Goal: Task Accomplishment & Management: Use online tool/utility

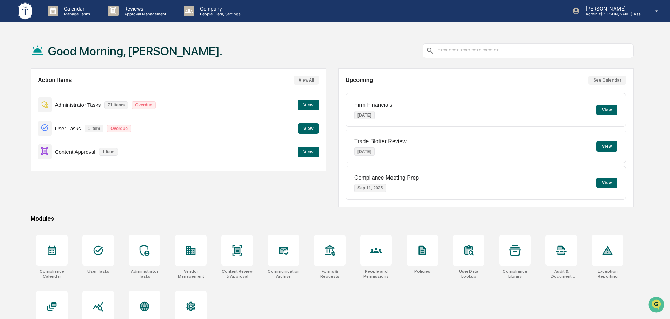
click at [304, 151] on button "View" at bounding box center [308, 152] width 21 height 11
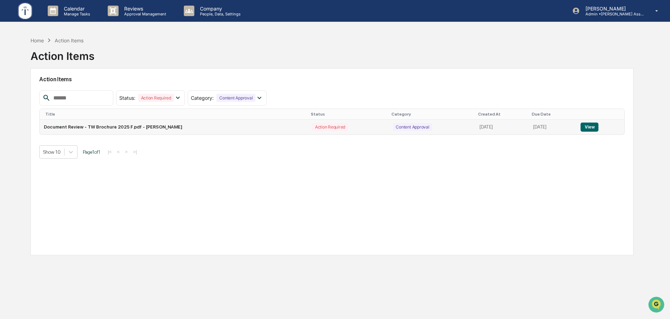
click at [591, 126] on button "View" at bounding box center [589, 127] width 18 height 9
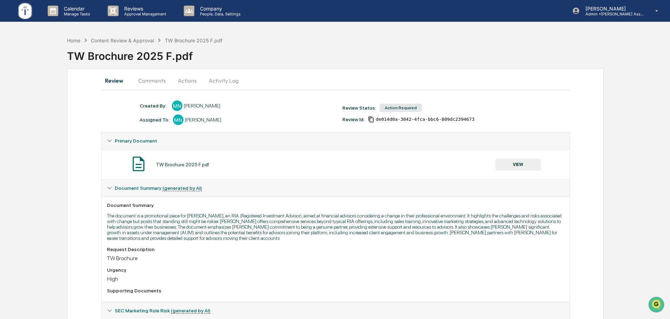
click at [76, 42] on div "Home" at bounding box center [73, 41] width 13 height 6
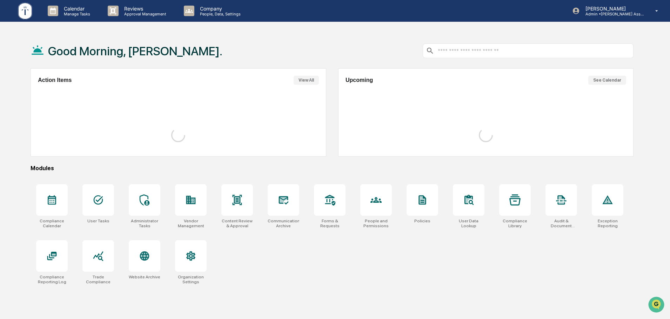
click at [338, 45] on div "Good Morning, [PERSON_NAME]." at bounding box center [332, 50] width 603 height 35
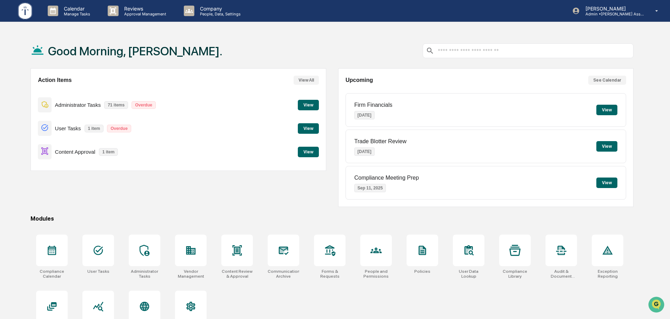
click at [310, 147] on button "View" at bounding box center [308, 152] width 21 height 11
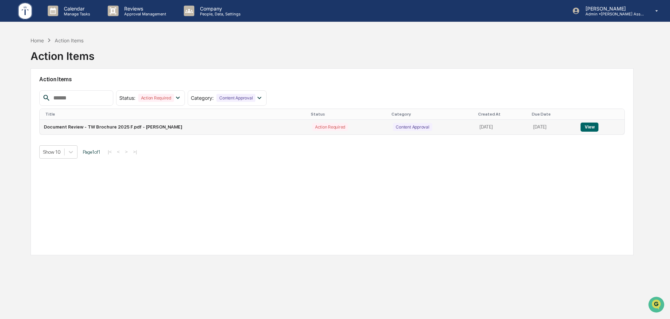
click at [588, 130] on button "View" at bounding box center [589, 127] width 18 height 9
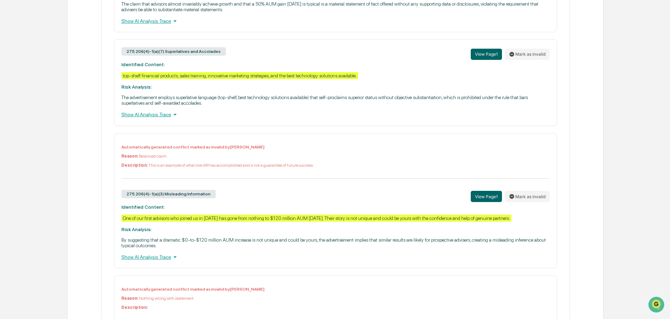
scroll to position [451, 0]
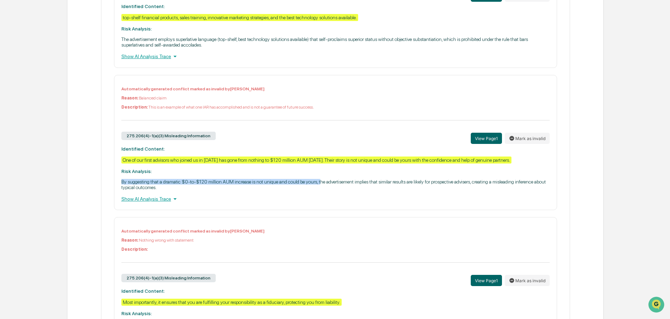
drag, startPoint x: 120, startPoint y: 183, endPoint x: 318, endPoint y: 183, distance: 198.1
click at [318, 183] on div "Automatically generated conflict marked as invalid by [PERSON_NAME] Reason: Bal…" at bounding box center [335, 142] width 443 height 135
click at [344, 183] on p "By suggesting that a dramatic $0-to-$120 million AUM increase is not unique and…" at bounding box center [335, 184] width 428 height 11
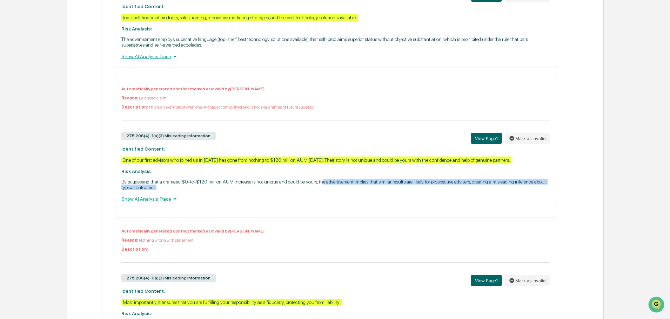
drag, startPoint x: 320, startPoint y: 184, endPoint x: 387, endPoint y: 184, distance: 67.0
click at [364, 185] on p "By suggesting that a dramatic $0-to-$120 million AUM increase is not unique and…" at bounding box center [335, 184] width 428 height 11
click at [392, 184] on p "By suggesting that a dramatic $0-to-$120 million AUM increase is not unique and…" at bounding box center [335, 184] width 428 height 11
drag, startPoint x: 407, startPoint y: 182, endPoint x: 473, endPoint y: 182, distance: 65.9
click at [473, 182] on p "By suggesting that a dramatic $0-to-$120 million AUM increase is not unique and…" at bounding box center [335, 184] width 428 height 11
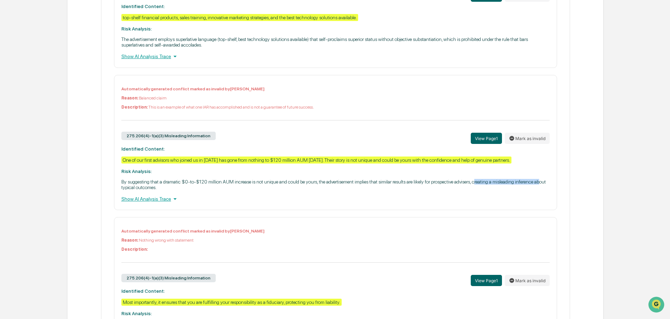
drag, startPoint x: 474, startPoint y: 182, endPoint x: 539, endPoint y: 183, distance: 64.9
click at [539, 183] on p "By suggesting that a dramatic $0-to-$120 million AUM increase is not unique and…" at bounding box center [335, 184] width 428 height 11
click at [321, 185] on p "By suggesting that a dramatic $0-to-$120 million AUM increase is not unique and…" at bounding box center [335, 184] width 428 height 11
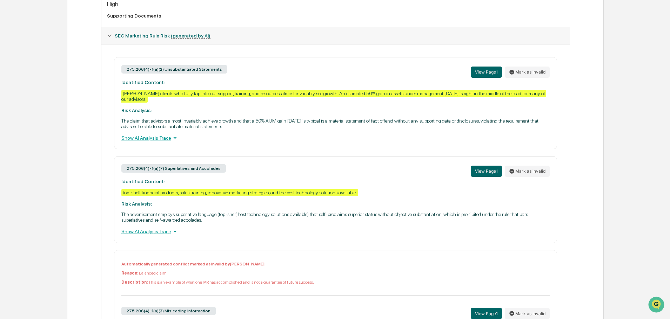
scroll to position [100, 0]
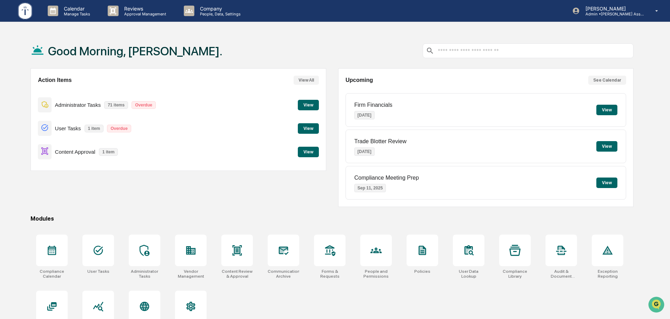
drag, startPoint x: 115, startPoint y: 201, endPoint x: 140, endPoint y: 195, distance: 25.5
click at [115, 201] on div "Action Items View All Administrator Tasks 71 items Overdue View User Tasks 1 it…" at bounding box center [178, 137] width 295 height 139
